Goal: Check status: Check status

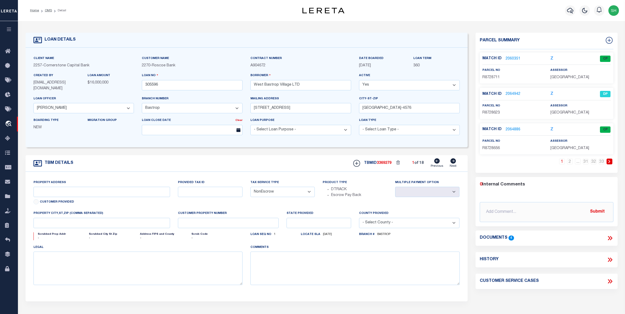
select select "49272"
select select "17138"
select select "NonEscrow"
click at [12, 123] on icon "travel_explore" at bounding box center [9, 124] width 8 height 7
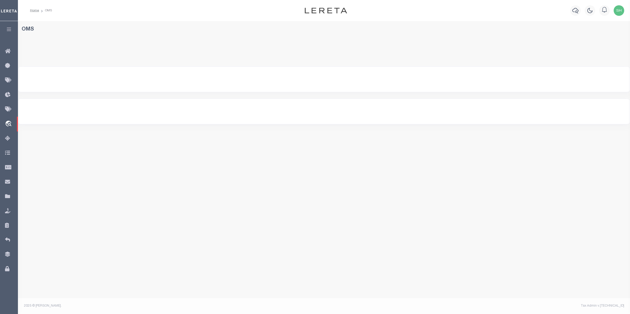
select select "200"
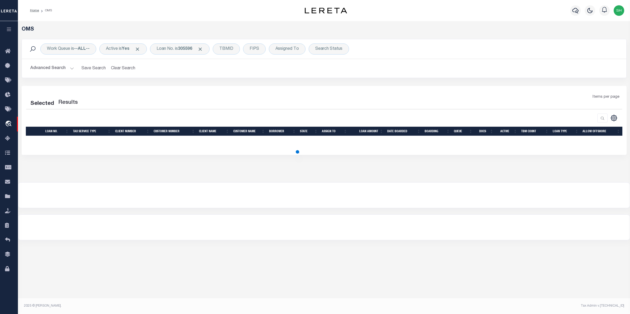
select select "200"
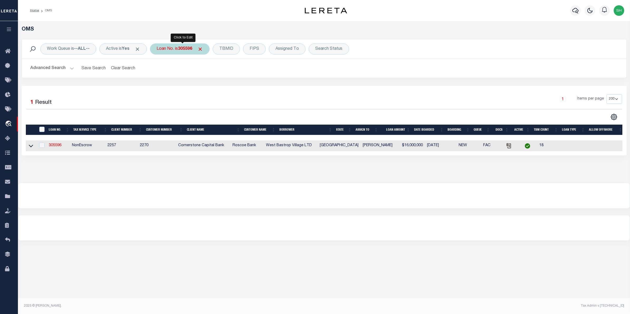
click at [175, 47] on div "Loan No. is 305596" at bounding box center [180, 49] width 60 height 11
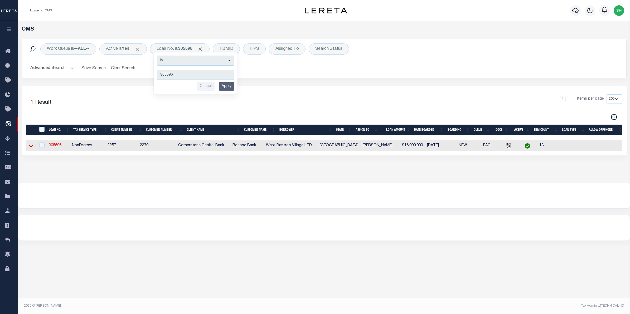
click at [29, 148] on icon at bounding box center [31, 146] width 4 height 6
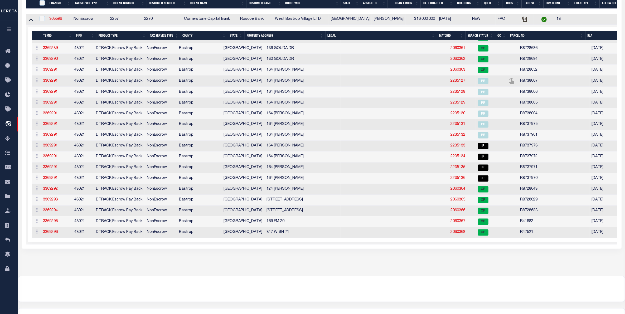
scroll to position [132, 0]
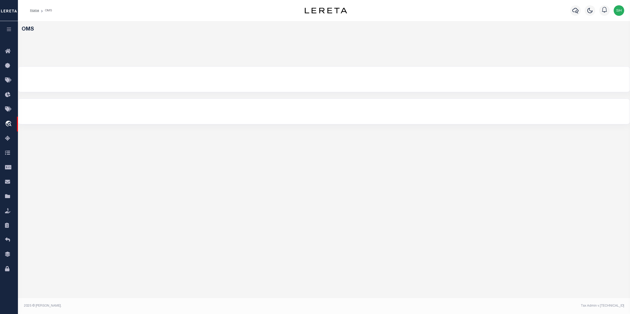
select select "200"
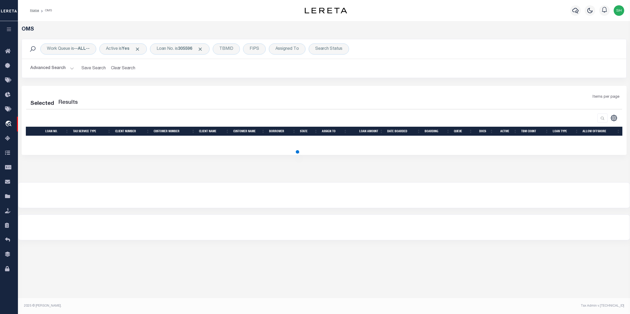
select select "200"
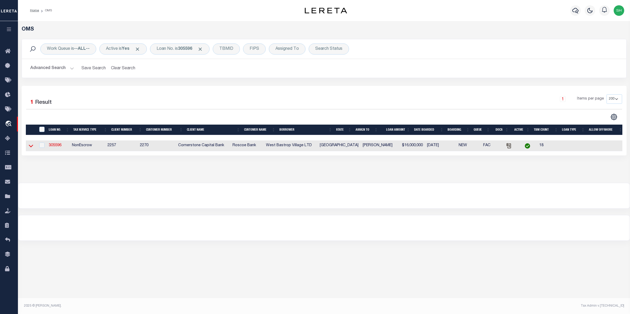
click at [31, 146] on icon at bounding box center [31, 146] width 4 height 6
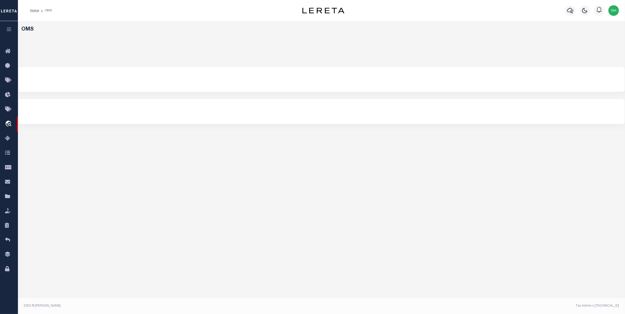
select select "200"
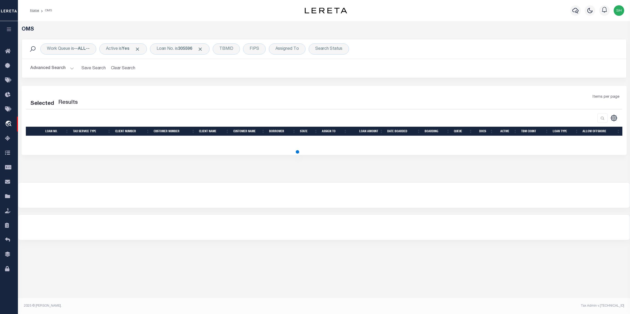
select select "200"
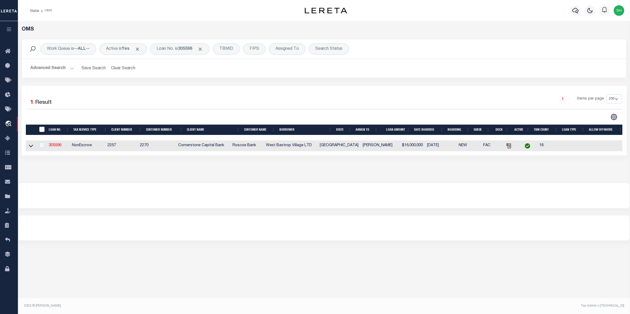
drag, startPoint x: 30, startPoint y: 147, endPoint x: 44, endPoint y: 152, distance: 15.1
click at [30, 147] on icon at bounding box center [31, 146] width 4 height 3
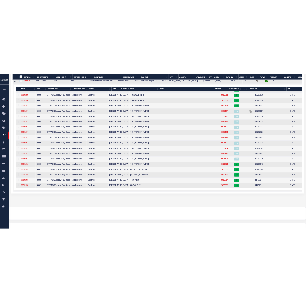
scroll to position [152, 0]
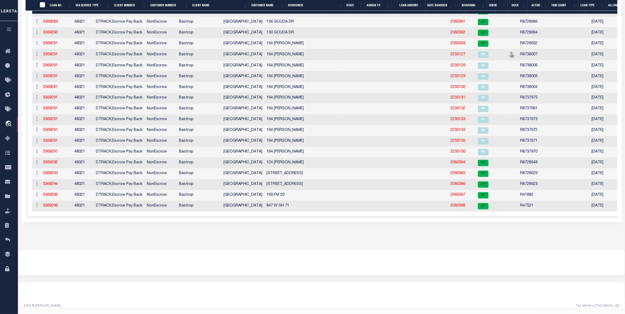
click at [366, 272] on div at bounding box center [321, 262] width 607 height 25
click at [356, 295] on div at bounding box center [321, 294] width 607 height 25
click at [442, 290] on div at bounding box center [321, 294] width 607 height 25
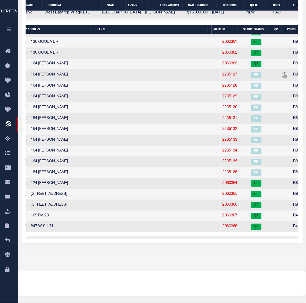
scroll to position [0, 244]
